Goal: Task Accomplishment & Management: Complete application form

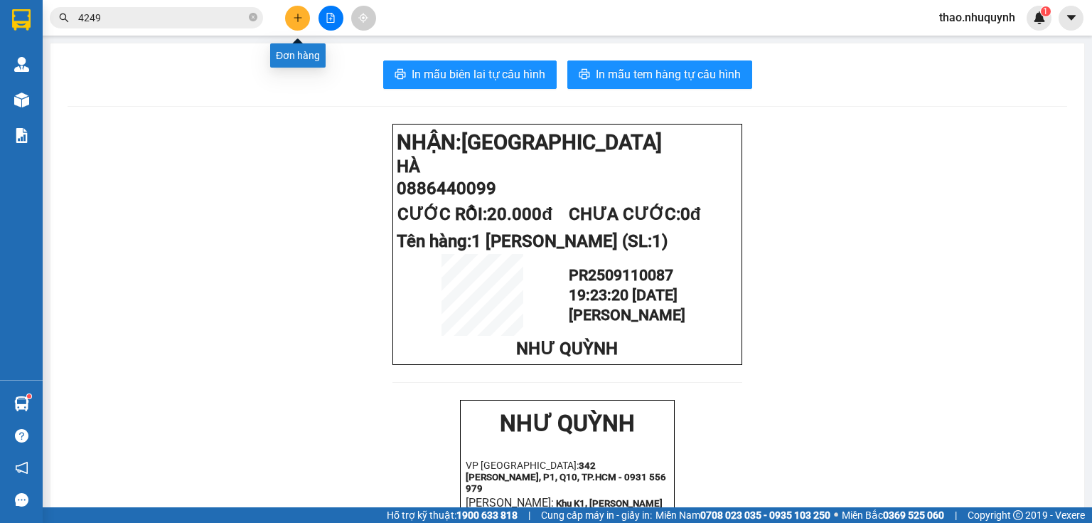
click at [293, 14] on icon "plus" at bounding box center [298, 18] width 10 height 10
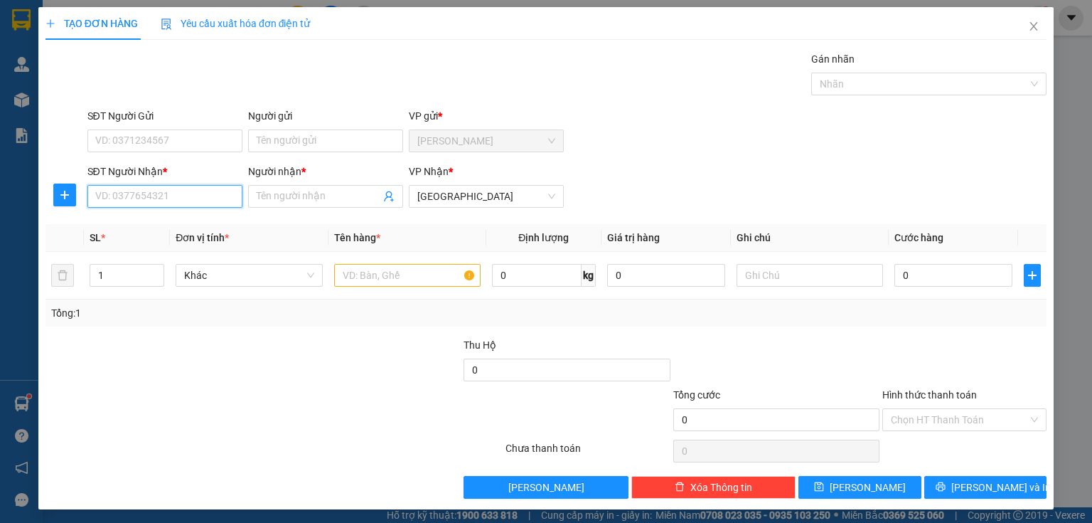
click at [155, 197] on input "SĐT Người Nhận *" at bounding box center [164, 196] width 155 height 23
click at [151, 221] on div "0911111742 - như" at bounding box center [165, 224] width 140 height 16
type input "0911111742"
type input "như"
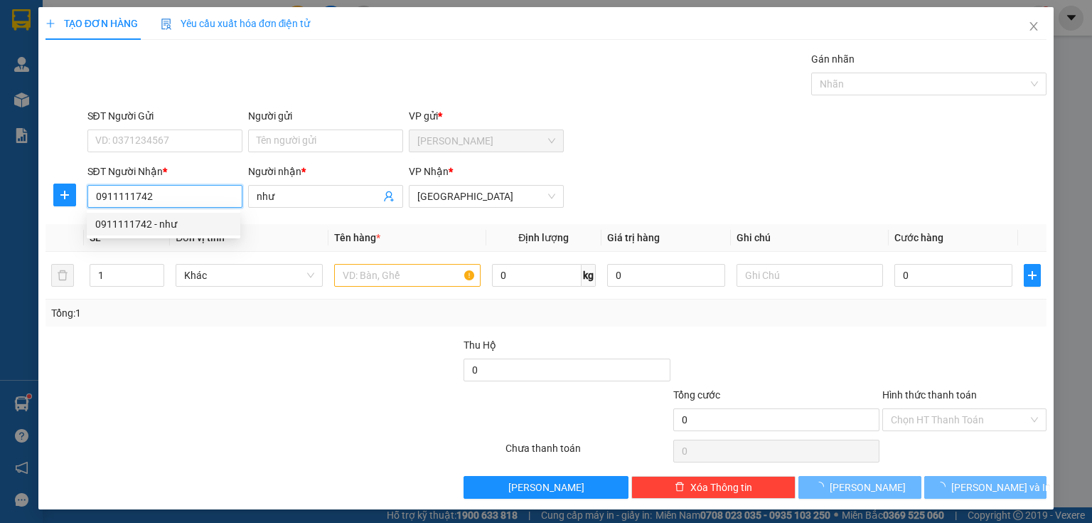
type input "20.000"
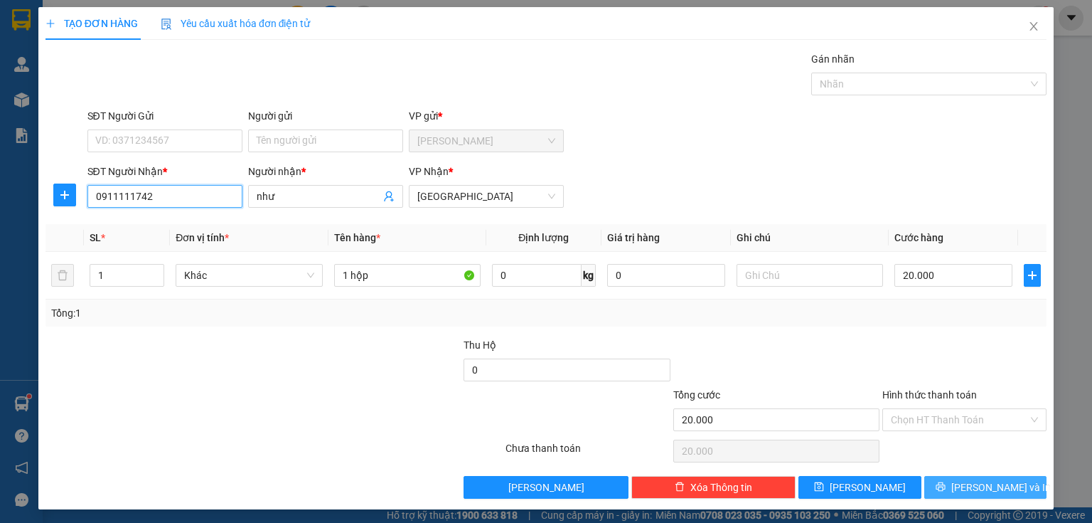
type input "0911111742"
click at [927, 486] on button "[PERSON_NAME] và In" at bounding box center [986, 487] width 123 height 23
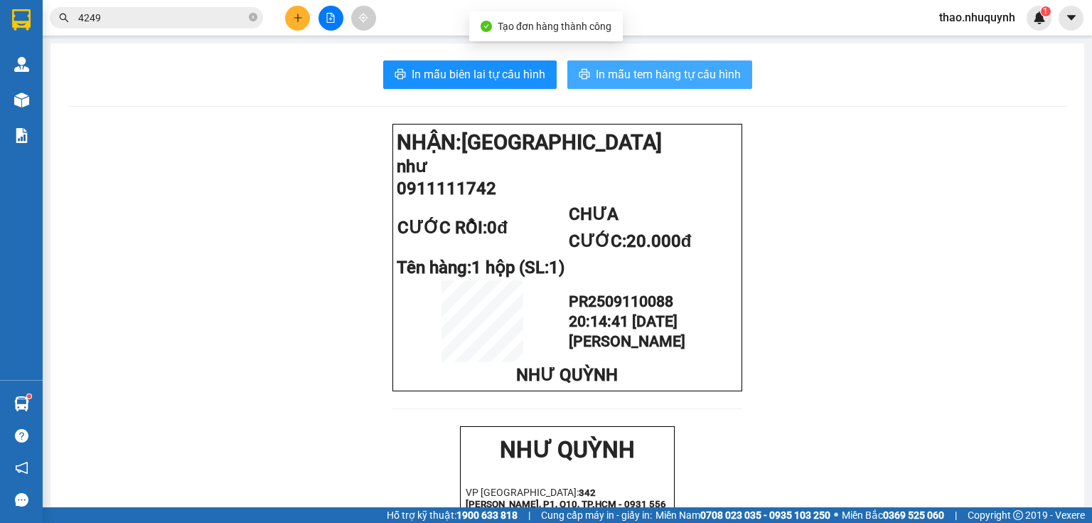
click at [642, 68] on span "In mẫu tem hàng tự cấu hình" at bounding box center [668, 74] width 145 height 18
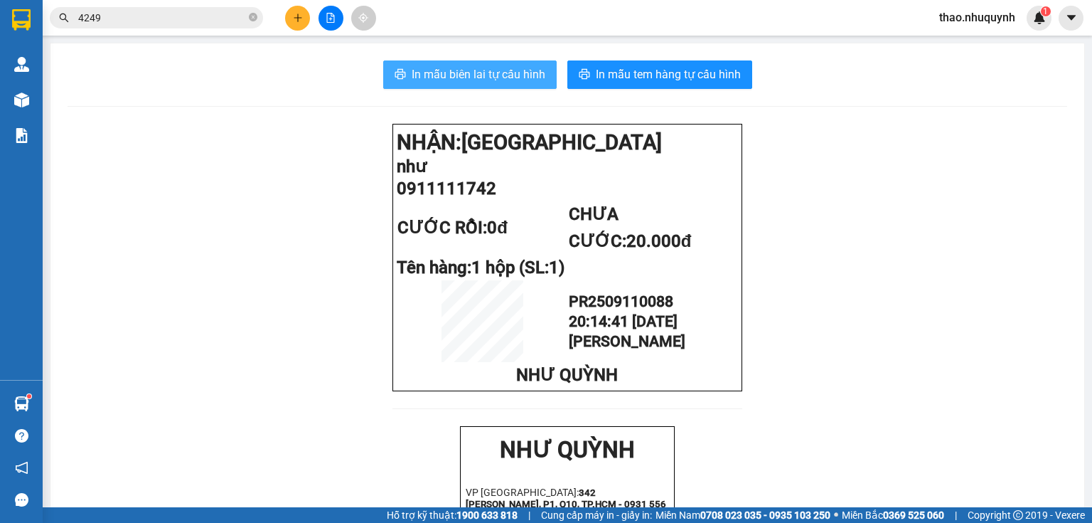
click at [480, 83] on span "In mẫu biên lai tự cấu hình" at bounding box center [479, 74] width 134 height 18
click at [254, 19] on icon "close-circle" at bounding box center [253, 17] width 9 height 9
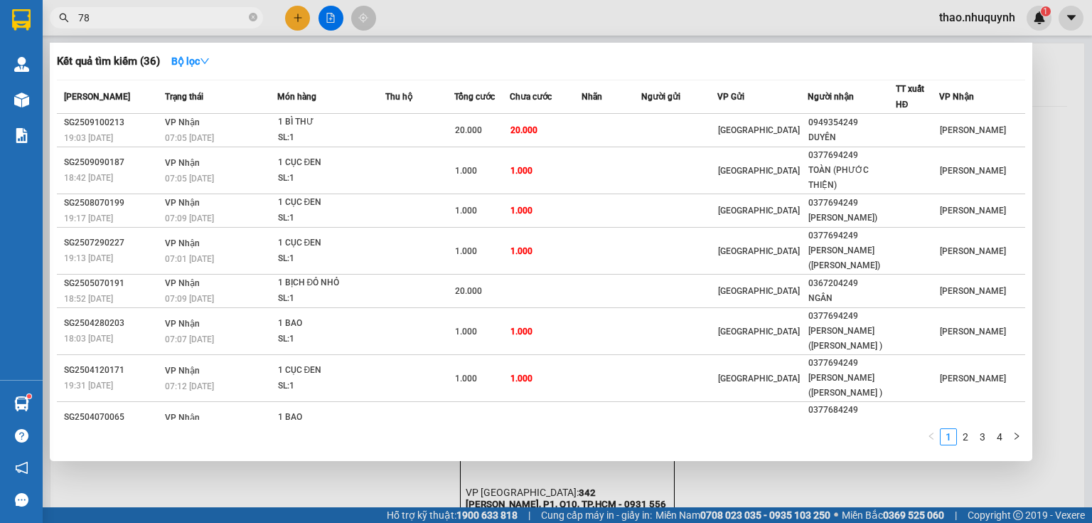
type input "785"
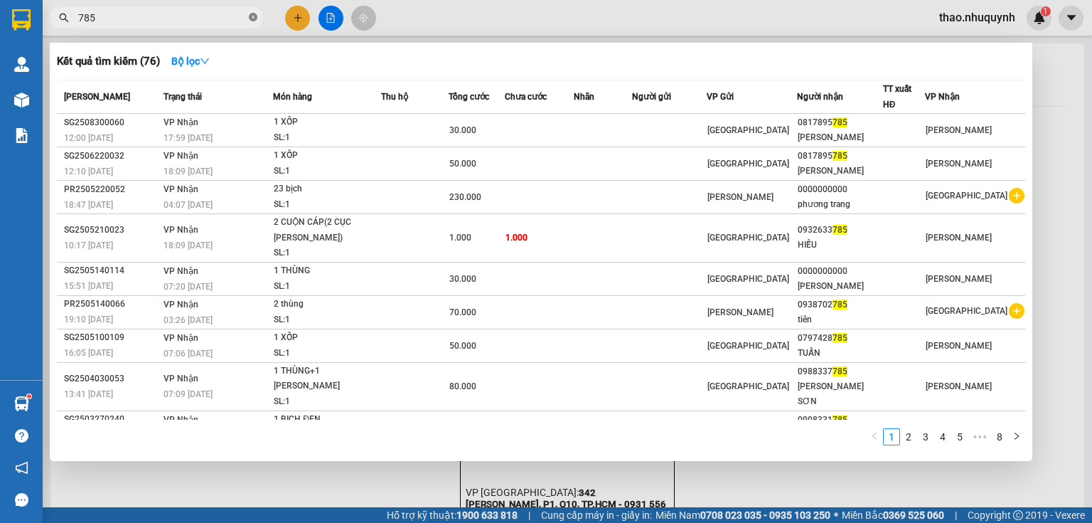
click at [251, 17] on icon "close-circle" at bounding box center [253, 17] width 9 height 9
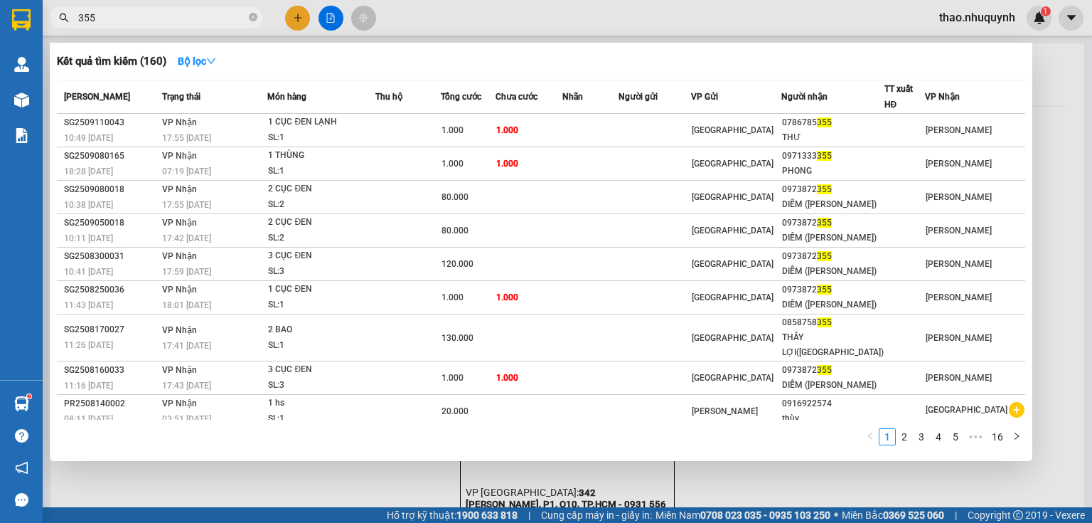
type input "355"
